Goal: Find specific page/section: Find specific page/section

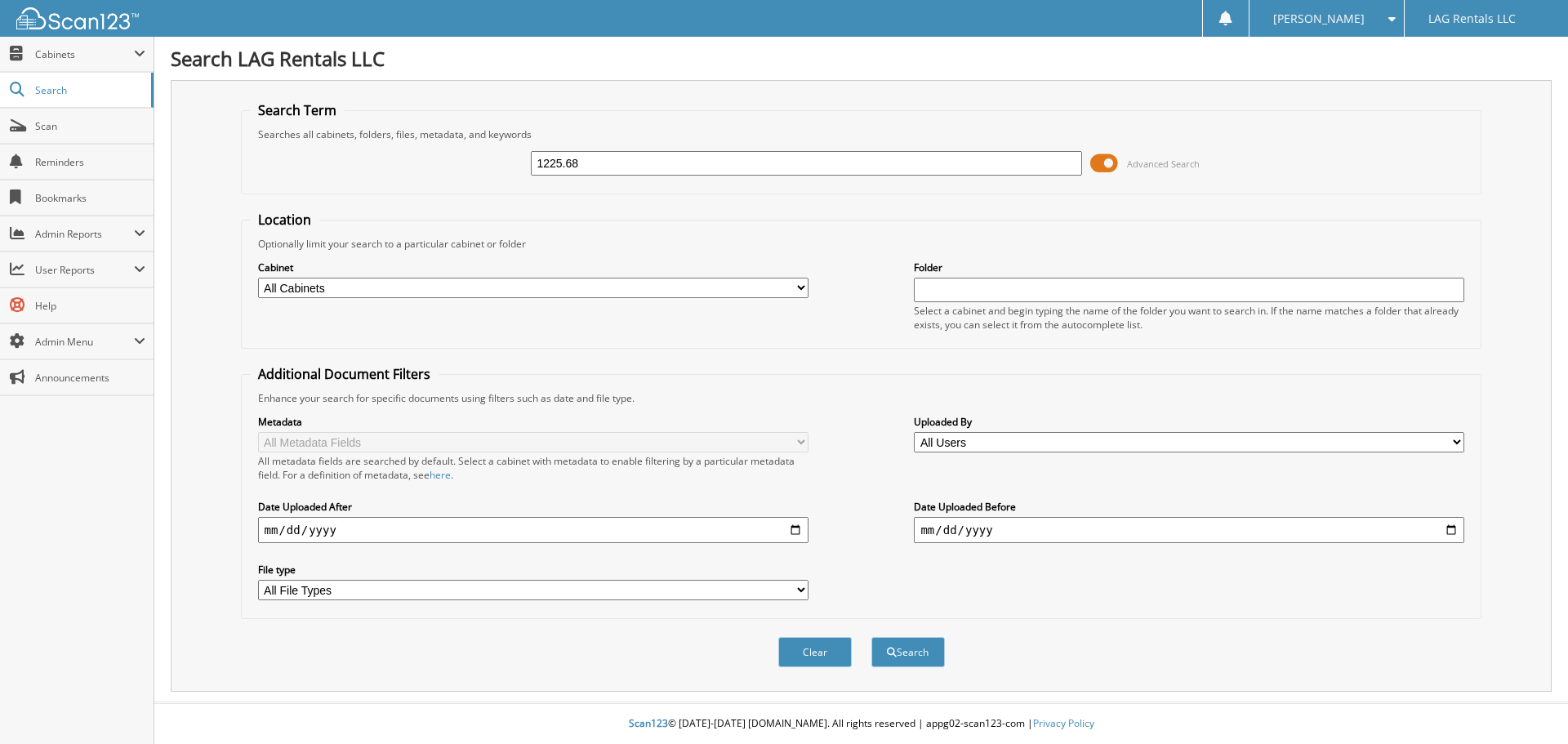
type input "1225.68"
click at [872, 636] on button "Search" at bounding box center [908, 651] width 73 height 30
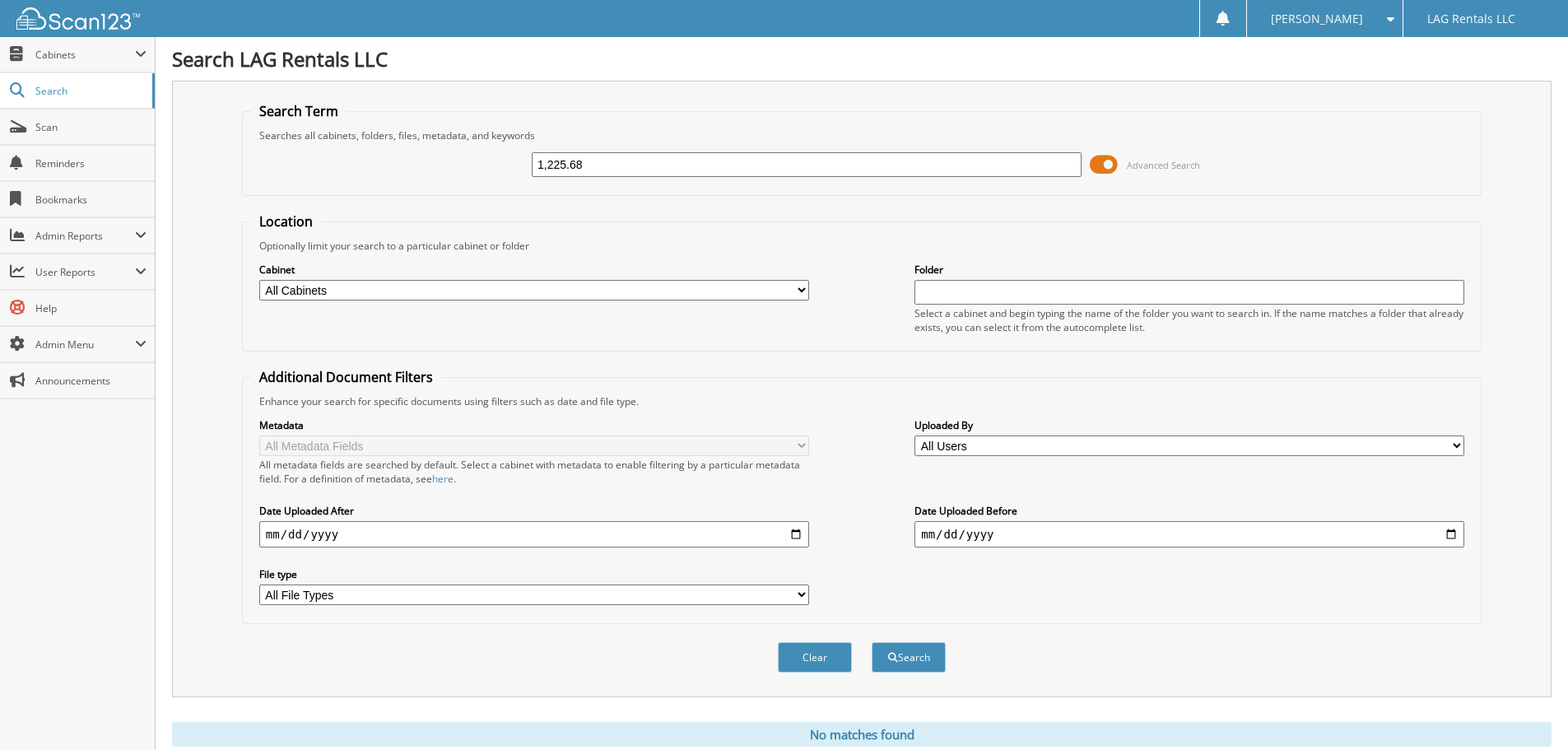
type input "1,225.68"
click at [871, 642] on button "Search" at bounding box center [907, 656] width 74 height 30
drag, startPoint x: 601, startPoint y: 166, endPoint x: 485, endPoint y: 167, distance: 116.0
click at [485, 167] on div "1,225.68 Advanced Search" at bounding box center [861, 164] width 1221 height 45
type input "kj"
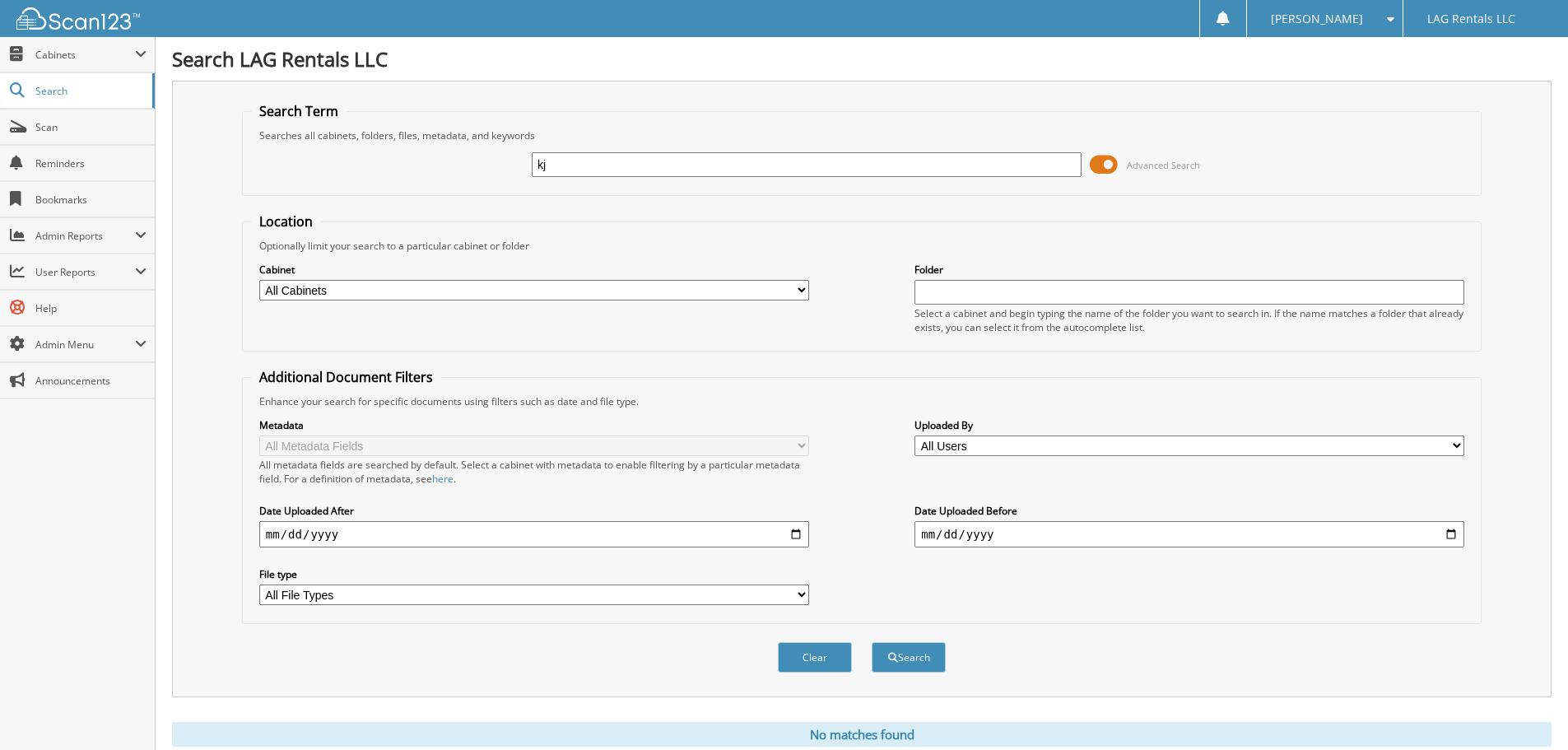
click at [871, 642] on button "Search" at bounding box center [907, 656] width 74 height 30
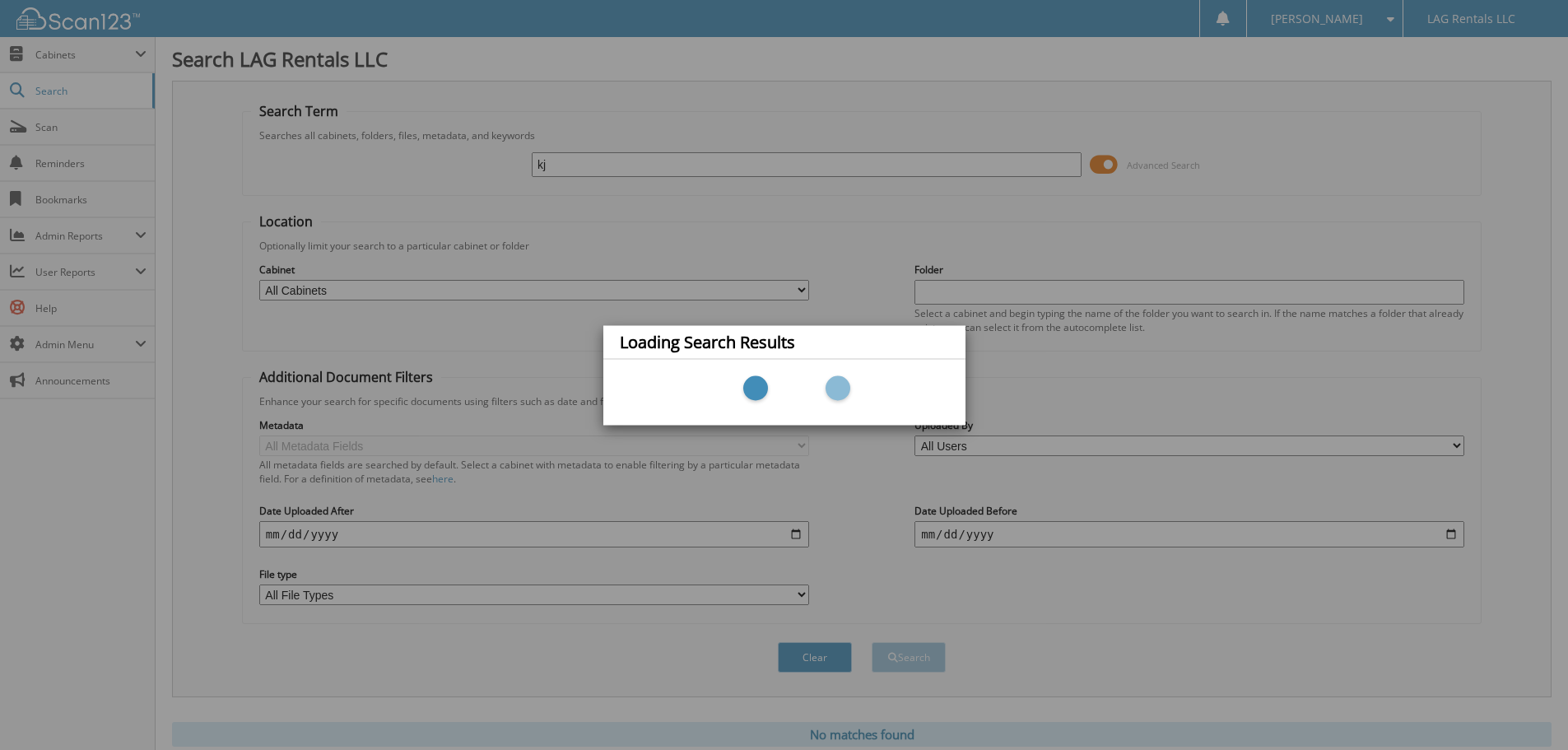
click at [743, 375] on div at bounding box center [784, 392] width 329 height 49
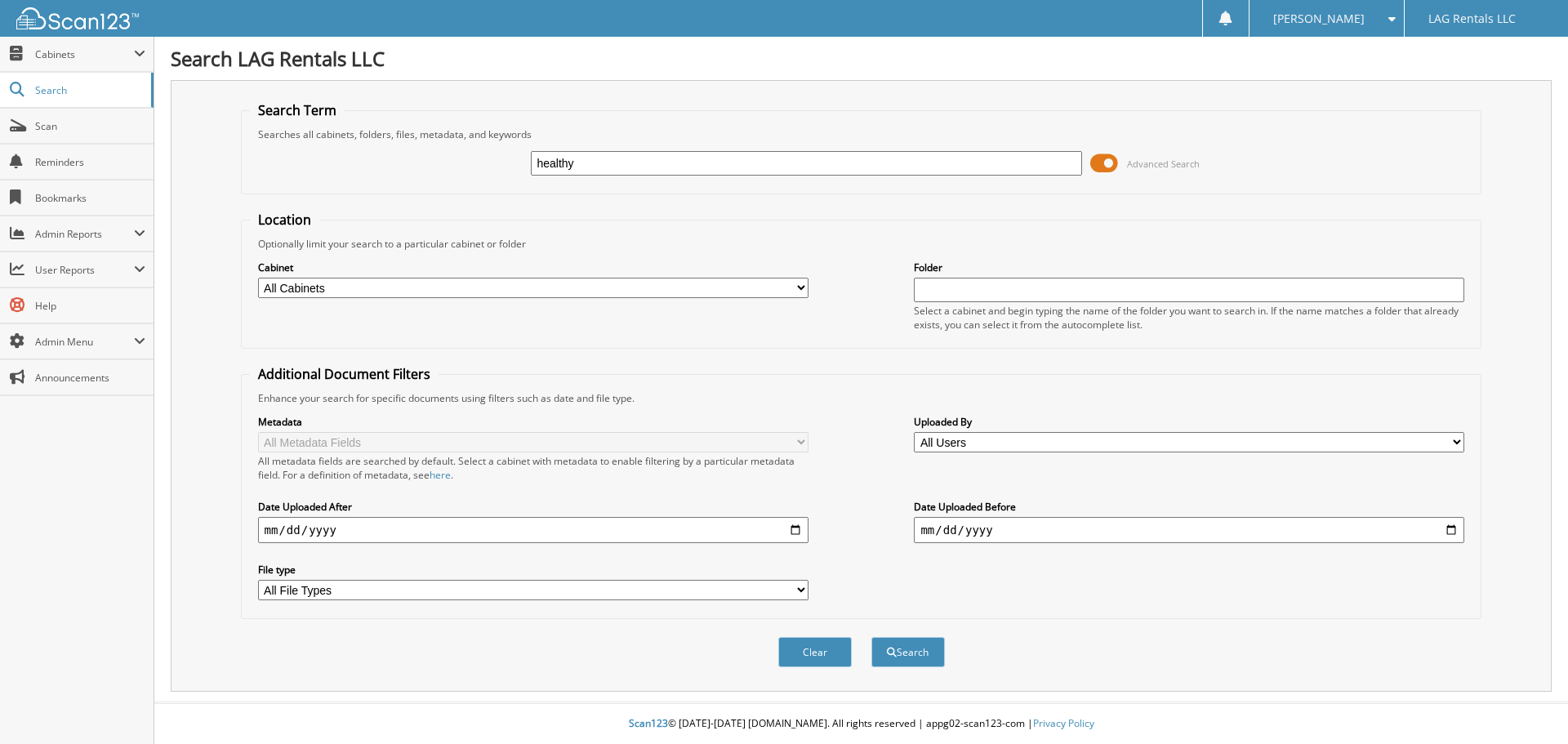
type input "healthy"
click at [872, 636] on button "Search" at bounding box center [908, 651] width 73 height 30
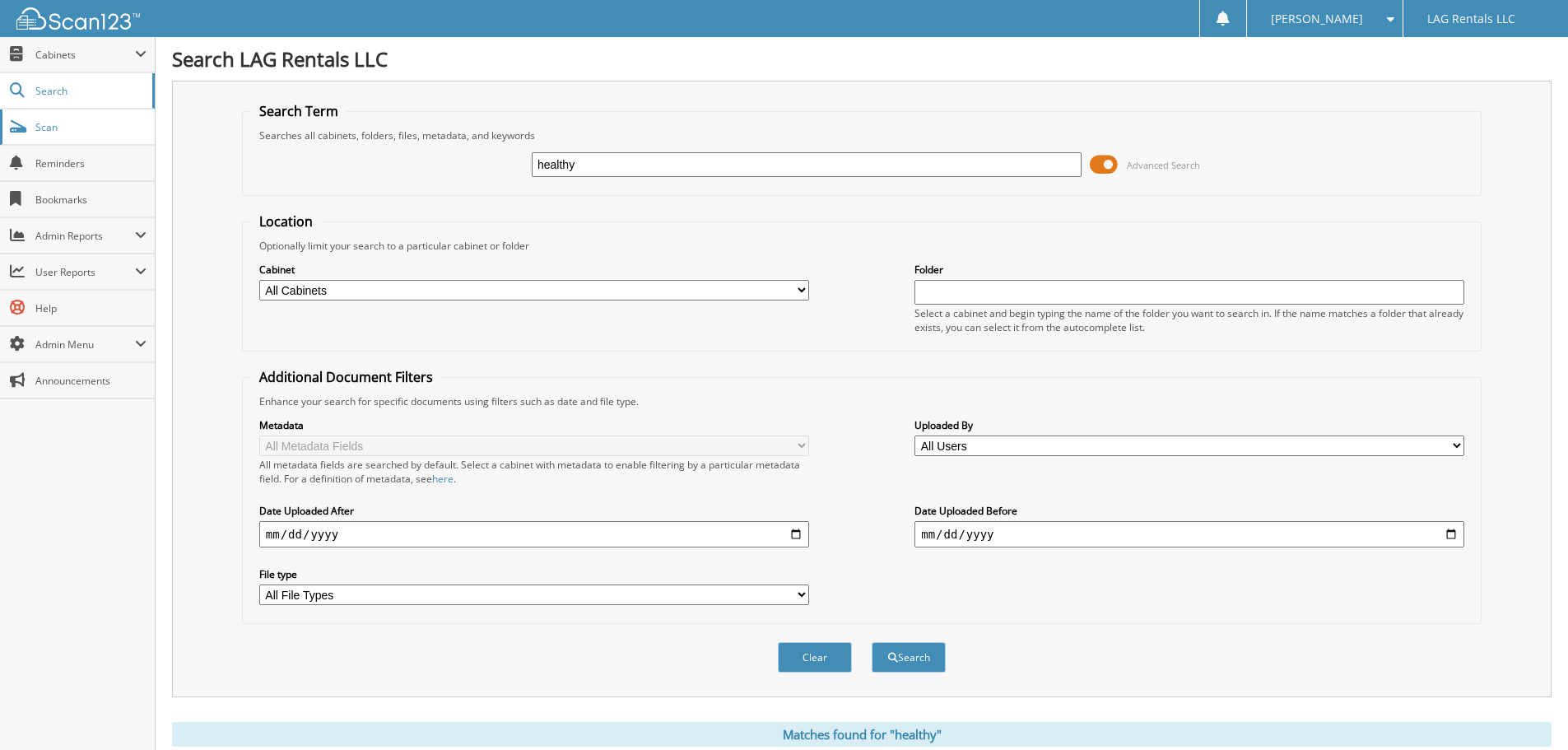
click at [42, 125] on span "Scan" at bounding box center [91, 127] width 111 height 14
